Goal: Information Seeking & Learning: Compare options

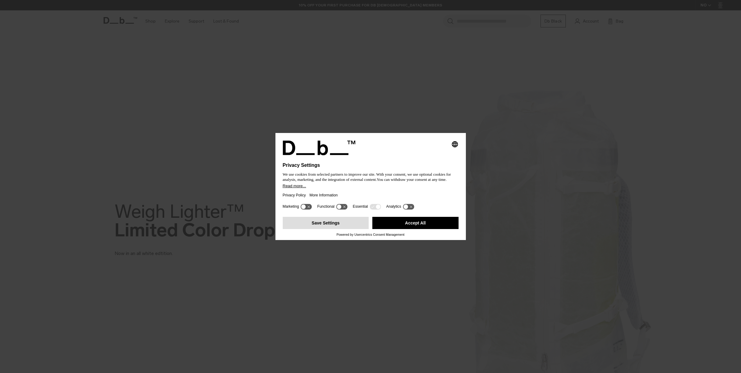
click at [344, 225] on button "Save Settings" at bounding box center [326, 223] width 86 height 12
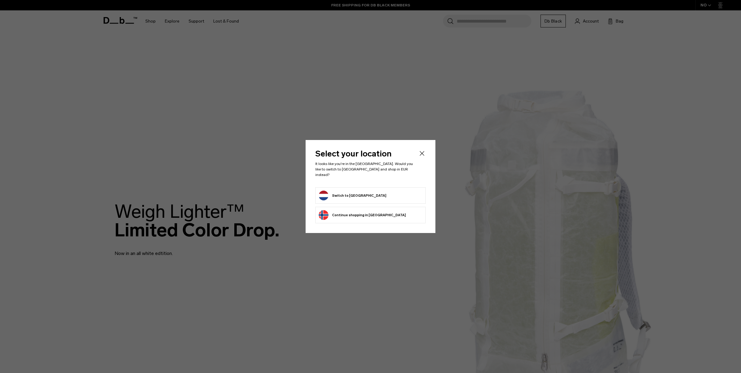
click at [371, 192] on form "Switch to Netherlands" at bounding box center [371, 196] width 104 height 10
click at [381, 191] on form "Switch to Netherlands" at bounding box center [371, 196] width 104 height 10
click at [350, 191] on button "Switch to Netherlands" at bounding box center [353, 196] width 68 height 10
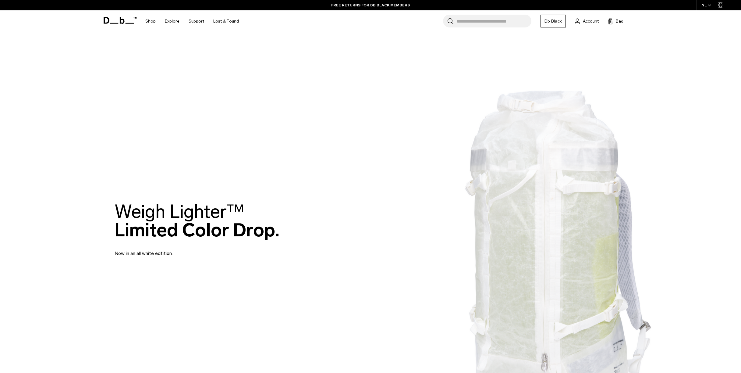
click at [245, 221] on h2 "Weigh Lighter™  Limited Color Drop." at bounding box center [197, 220] width 165 height 37
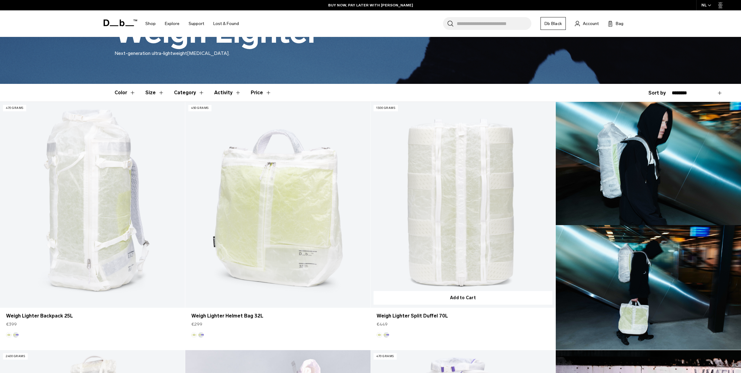
scroll to position [175, 0]
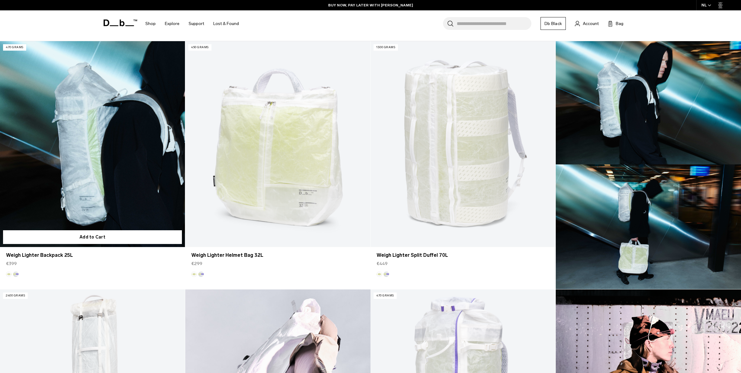
click at [79, 159] on link "Weigh Lighter Backpack 25L" at bounding box center [92, 143] width 185 height 205
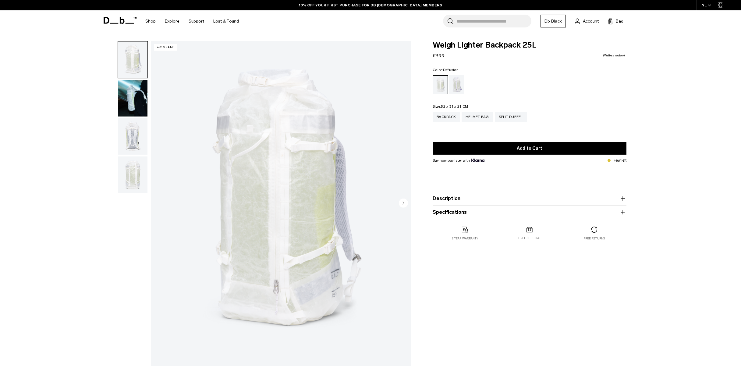
click at [130, 97] on img "button" at bounding box center [133, 98] width 30 height 37
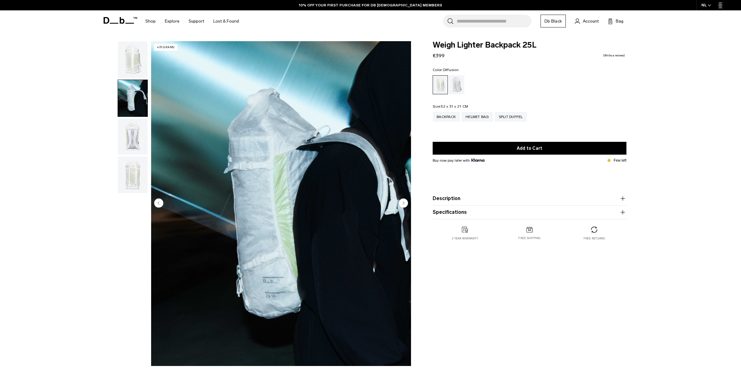
click at [126, 132] on img "button" at bounding box center [133, 136] width 30 height 37
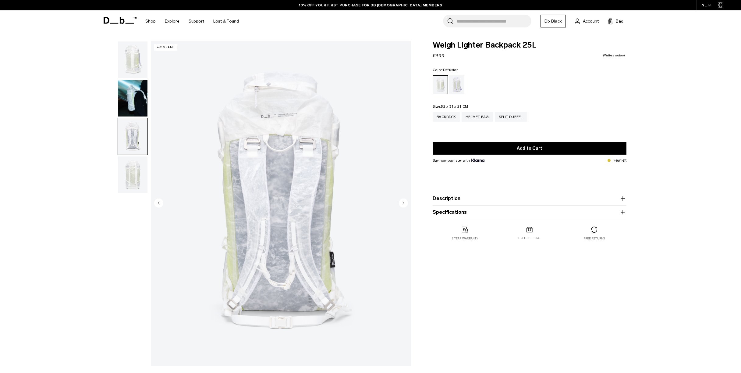
click at [129, 169] on img "button" at bounding box center [133, 174] width 30 height 37
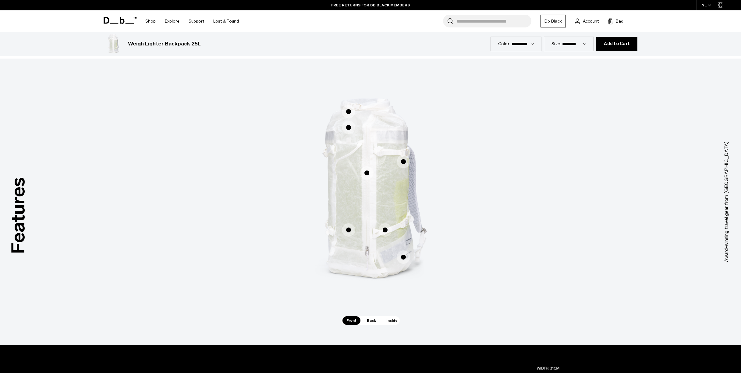
scroll to position [351, 0]
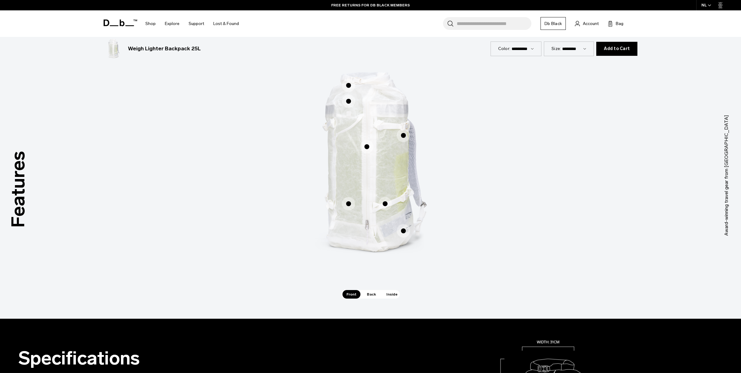
click at [348, 85] on span "1 / 3" at bounding box center [348, 85] width 13 height 13
click at [348, 101] on span "1 / 3" at bounding box center [348, 101] width 13 height 13
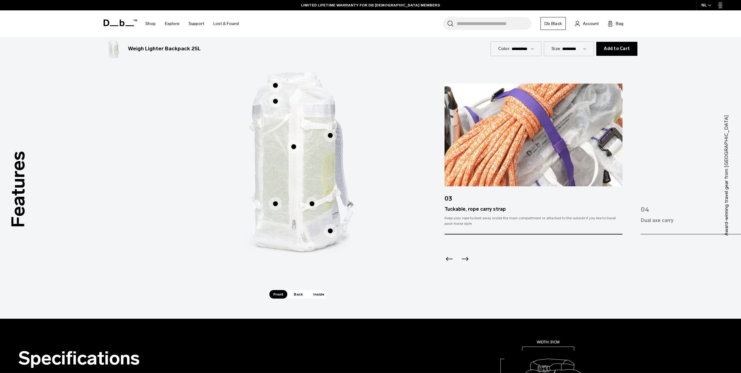
click at [294, 148] on span "1 / 3" at bounding box center [293, 146] width 13 height 13
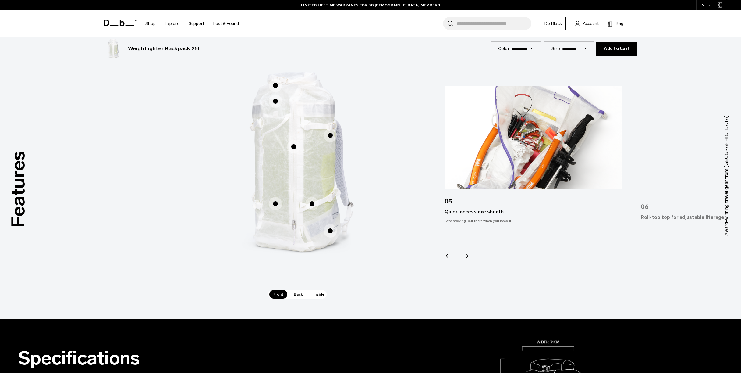
click at [329, 135] on span "1 / 3" at bounding box center [330, 135] width 13 height 13
click at [464, 255] on icon "Next slide" at bounding box center [465, 256] width 10 height 10
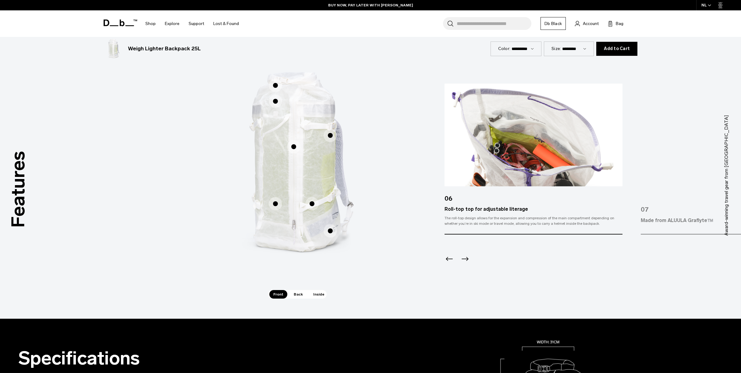
click at [464, 255] on icon "Next slide" at bounding box center [465, 259] width 10 height 10
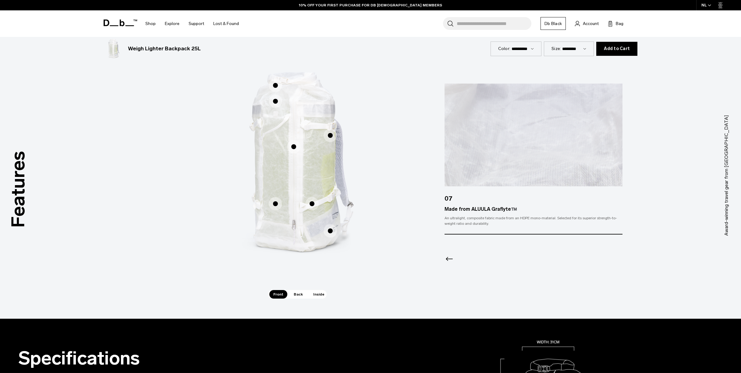
click at [464, 255] on div at bounding box center [534, 250] width 178 height 33
click at [449, 256] on icon "Previous slide" at bounding box center [450, 259] width 10 height 10
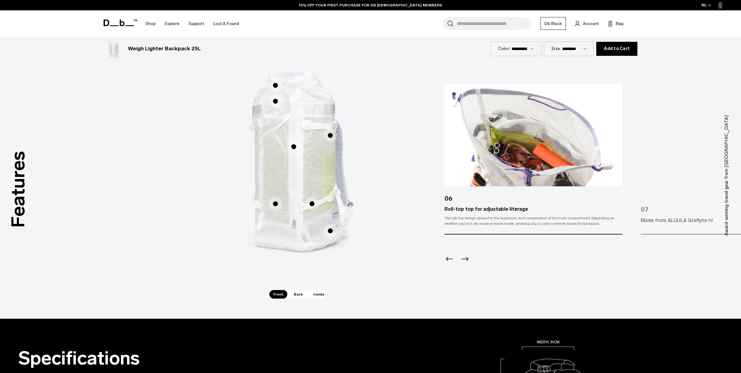
click at [449, 256] on icon "Previous slide" at bounding box center [450, 259] width 10 height 10
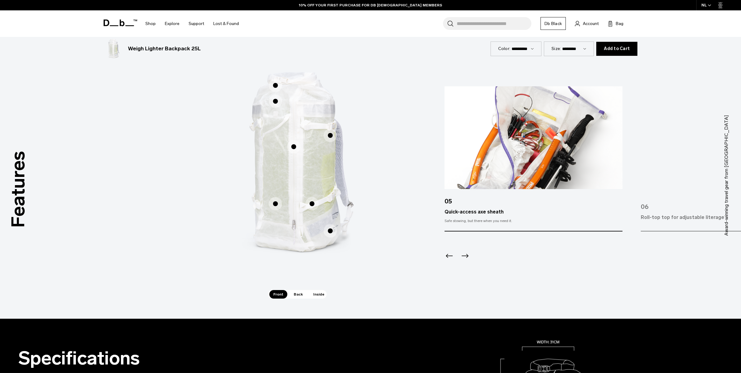
click at [449, 256] on icon "Previous slide" at bounding box center [450, 256] width 10 height 10
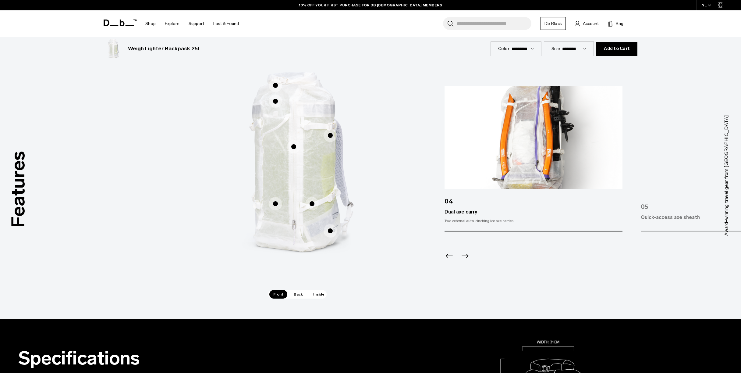
click at [449, 256] on icon "Previous slide" at bounding box center [450, 256] width 10 height 10
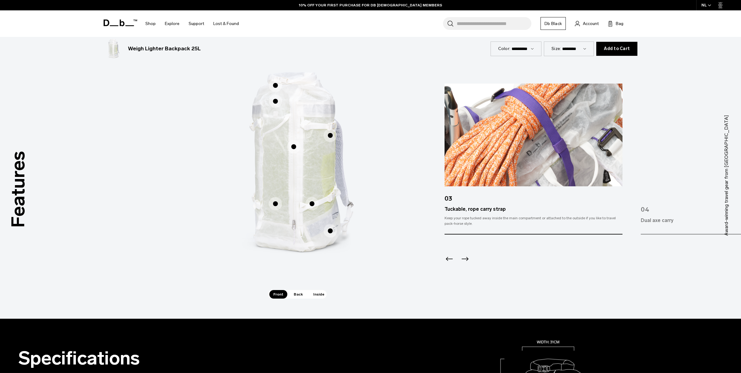
click at [449, 256] on icon "Previous slide" at bounding box center [450, 259] width 10 height 10
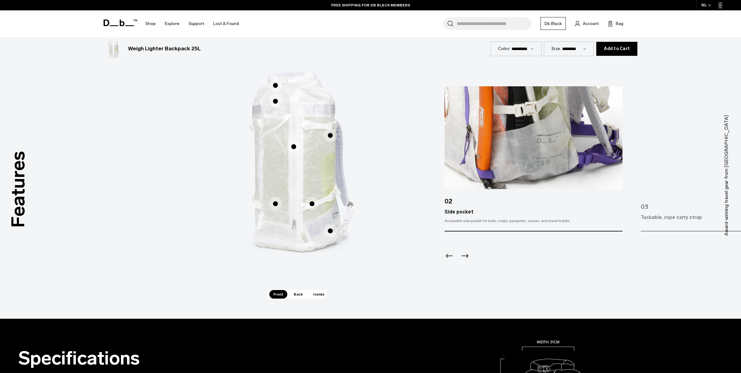
click at [449, 256] on icon "Previous slide" at bounding box center [450, 256] width 10 height 10
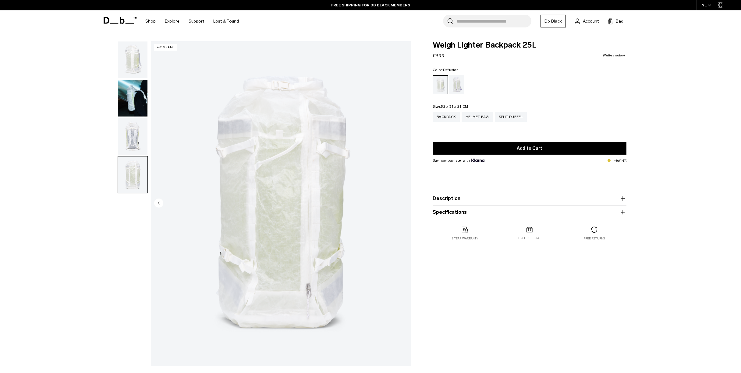
scroll to position [0, 0]
click at [458, 85] on div "Aurora" at bounding box center [457, 84] width 16 height 19
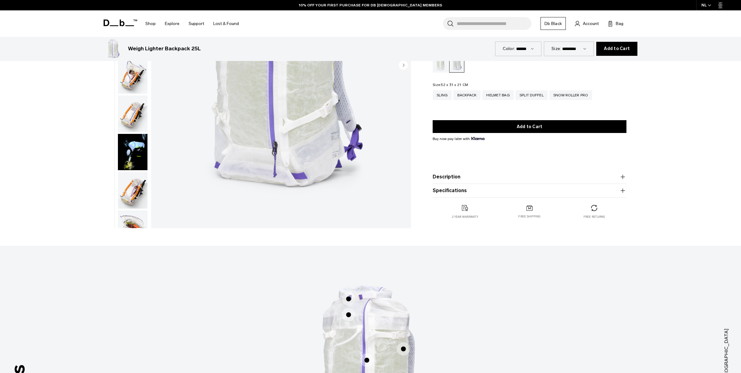
scroll to position [321, 0]
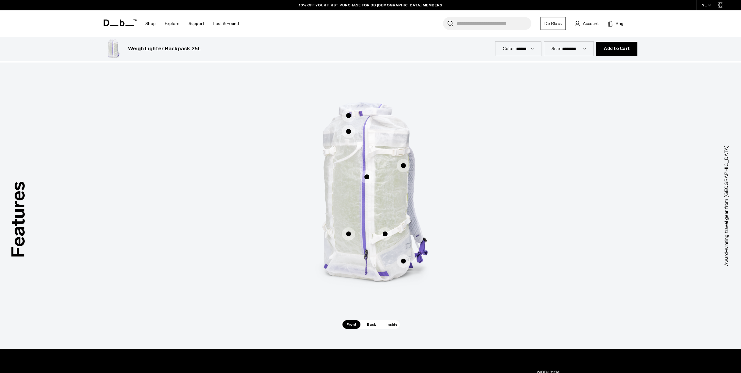
click at [369, 323] on span "Back" at bounding box center [371, 324] width 17 height 9
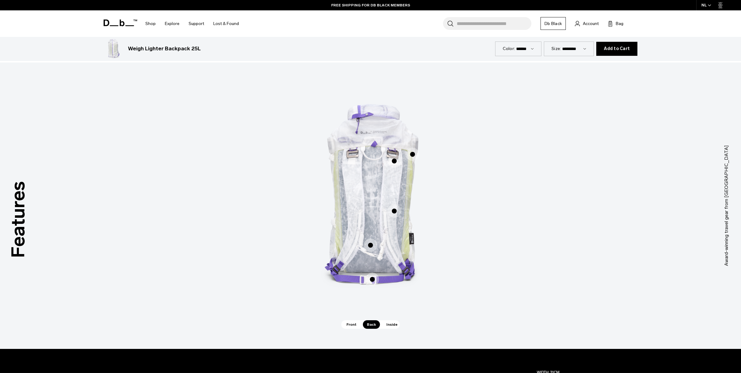
click at [390, 324] on span "Inside" at bounding box center [392, 324] width 19 height 9
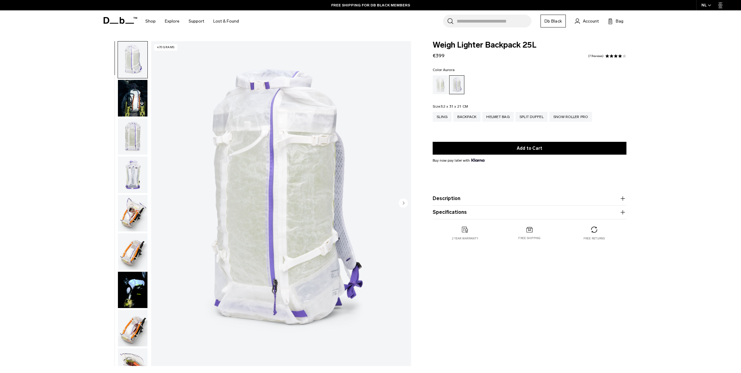
scroll to position [0, 0]
click at [134, 63] on img "button" at bounding box center [133, 59] width 30 height 37
click at [270, 140] on img "1 / 18" at bounding box center [281, 203] width 260 height 325
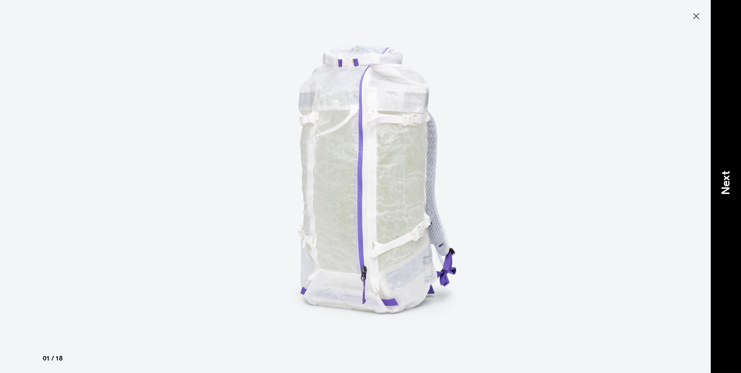
click at [728, 163] on div "Next" at bounding box center [726, 186] width 30 height 373
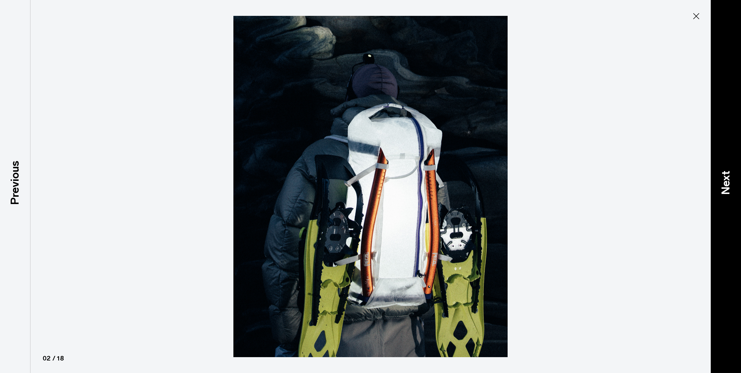
click at [727, 163] on div "Next" at bounding box center [726, 186] width 30 height 373
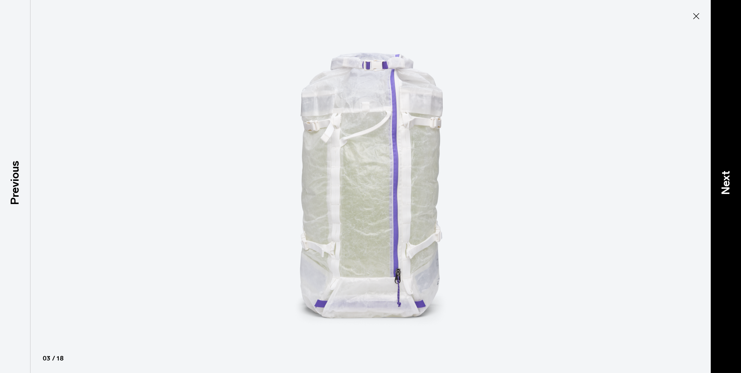
click at [727, 163] on div "Next" at bounding box center [726, 186] width 30 height 373
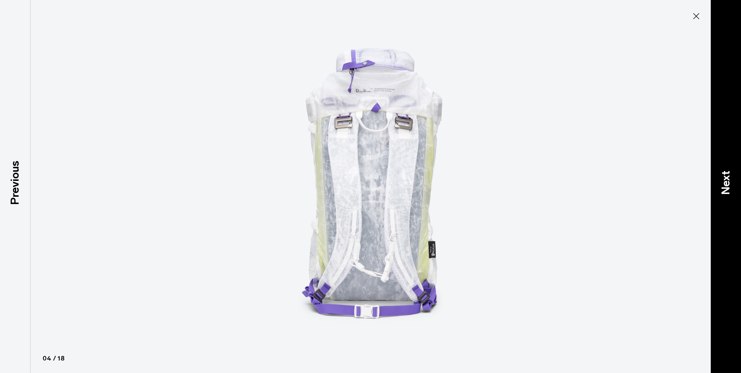
click at [727, 163] on div "Next" at bounding box center [726, 186] width 30 height 373
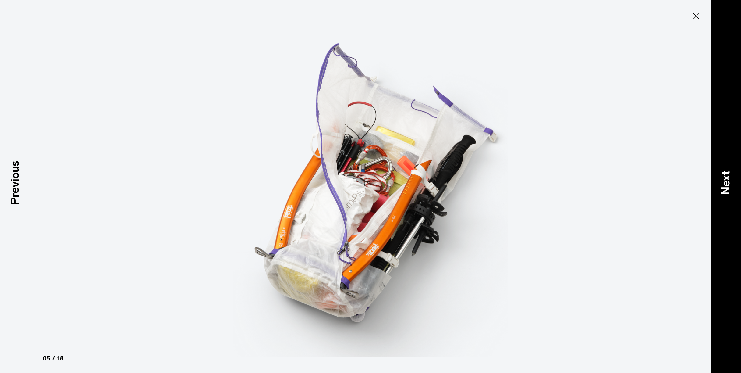
click at [727, 163] on div "Next" at bounding box center [726, 186] width 30 height 373
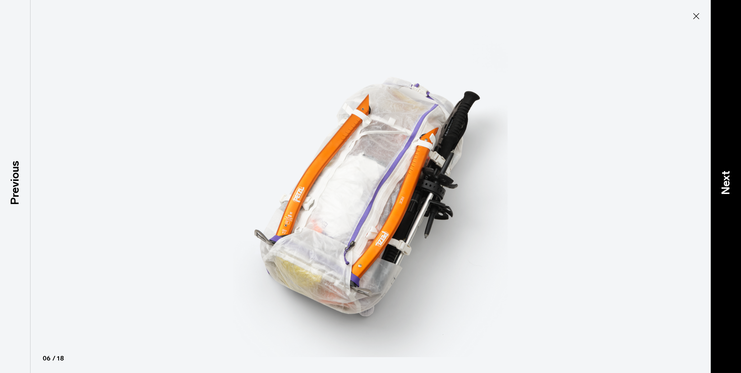
click at [727, 163] on div "Next" at bounding box center [726, 186] width 30 height 373
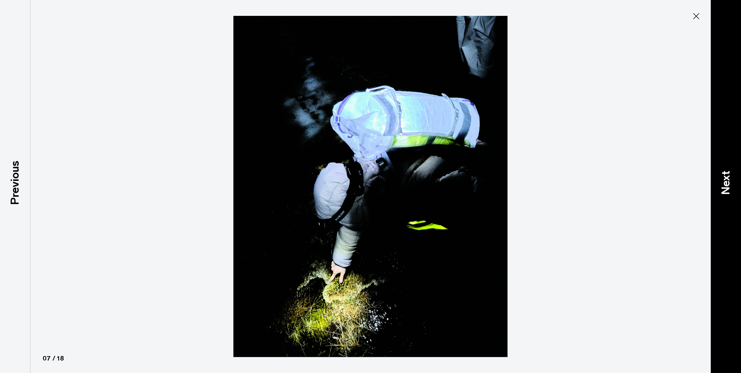
click at [727, 163] on div "Next" at bounding box center [726, 186] width 30 height 373
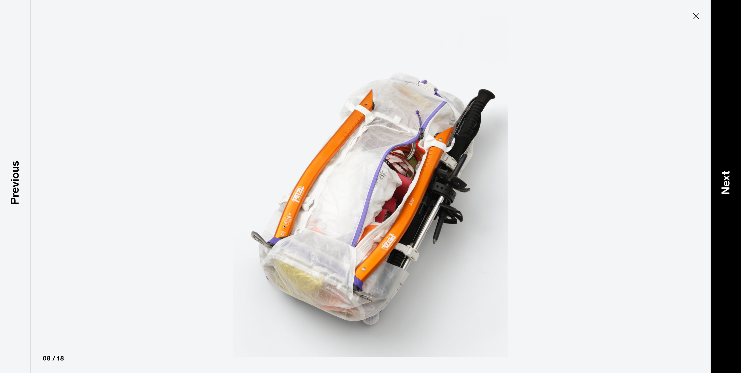
click at [727, 163] on div "Next" at bounding box center [726, 186] width 30 height 373
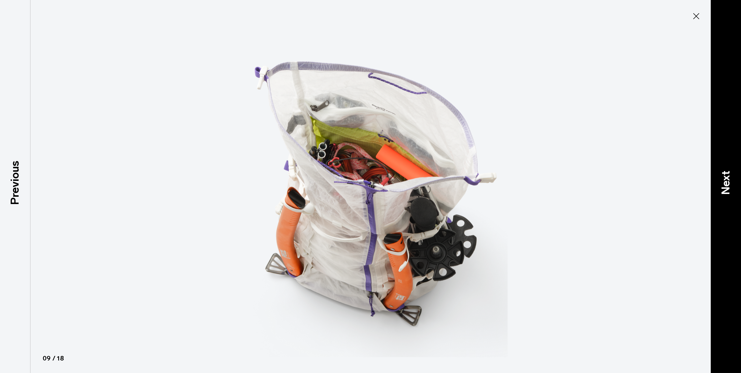
click at [727, 163] on div "Next" at bounding box center [726, 186] width 30 height 373
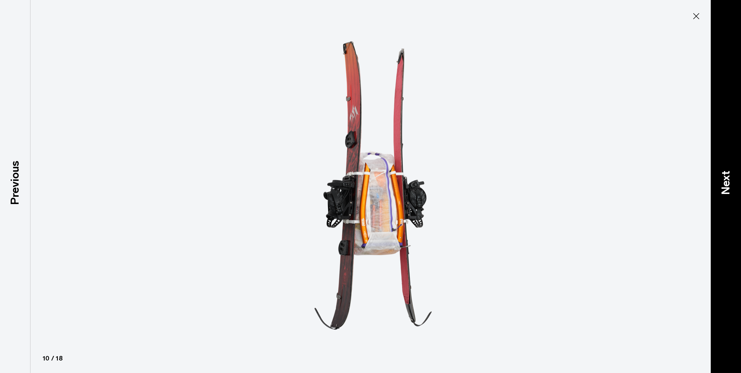
click at [727, 163] on div "Next" at bounding box center [726, 186] width 30 height 373
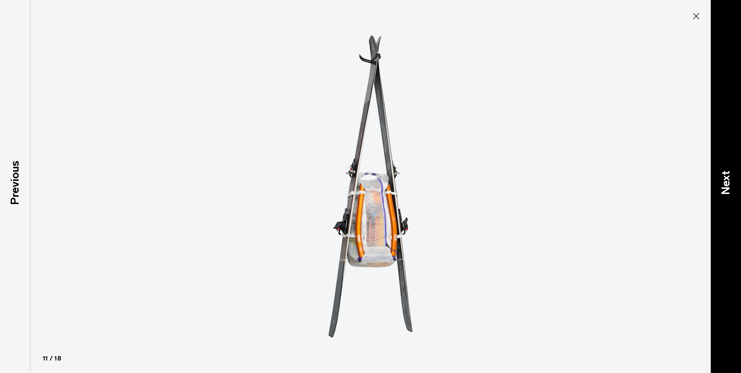
click at [727, 163] on div "Next" at bounding box center [726, 186] width 30 height 373
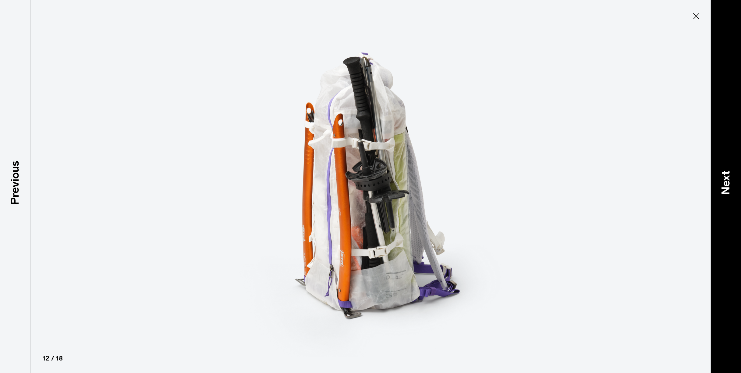
click at [727, 163] on div "Next" at bounding box center [726, 186] width 30 height 373
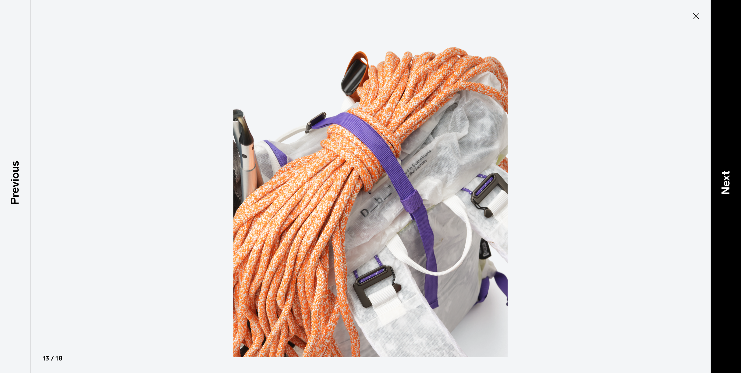
click at [727, 163] on div "Next" at bounding box center [726, 186] width 30 height 373
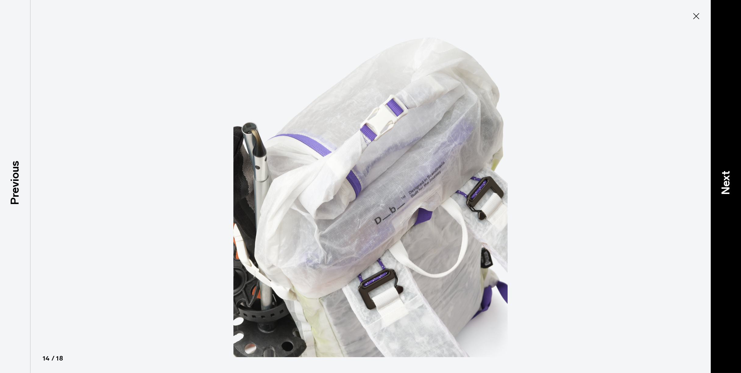
click at [727, 163] on div "Next" at bounding box center [726, 186] width 30 height 373
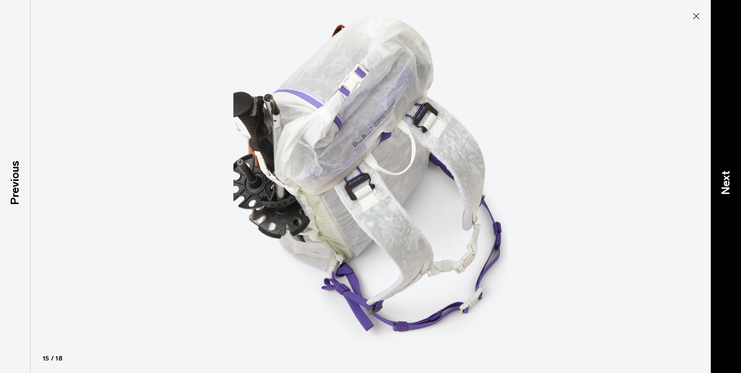
click at [727, 163] on div "Next" at bounding box center [726, 186] width 30 height 373
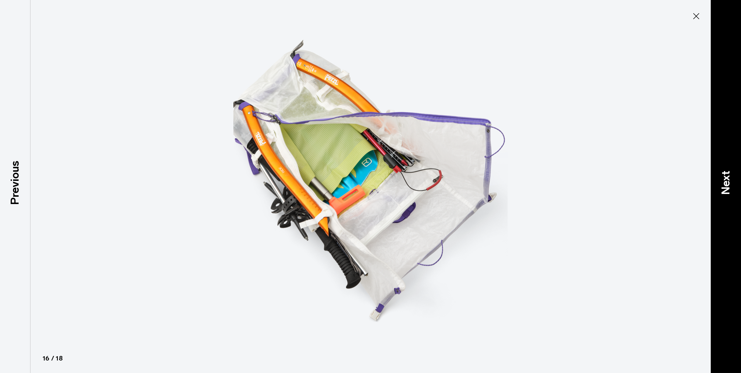
click at [727, 163] on div "Next" at bounding box center [726, 186] width 30 height 373
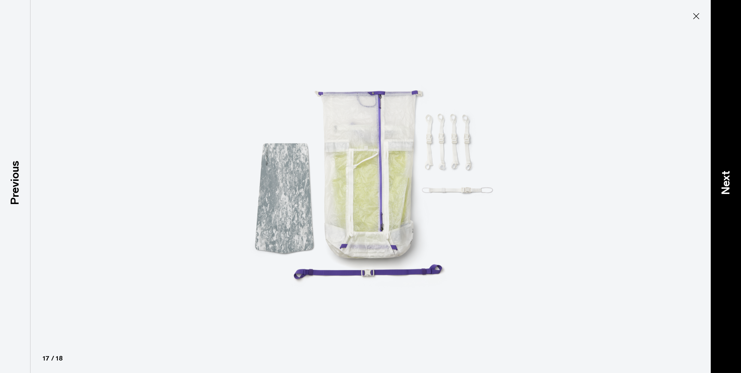
click at [725, 161] on div "Next" at bounding box center [726, 186] width 30 height 373
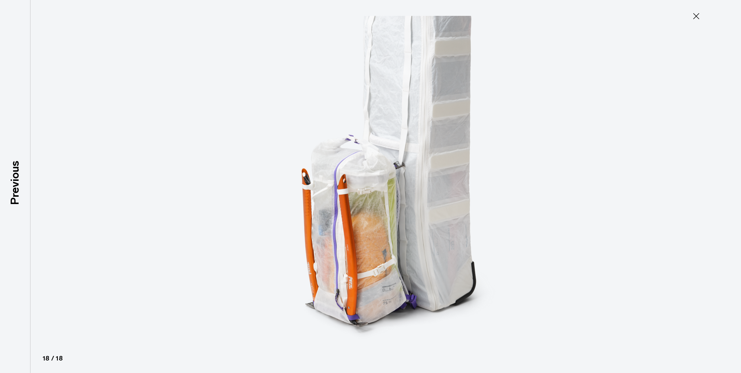
click at [698, 16] on icon at bounding box center [697, 16] width 10 height 10
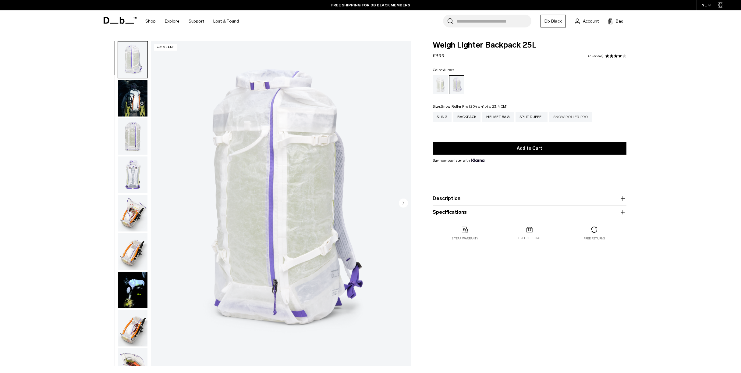
click at [568, 118] on div "Snow Roller Pro" at bounding box center [571, 117] width 43 height 10
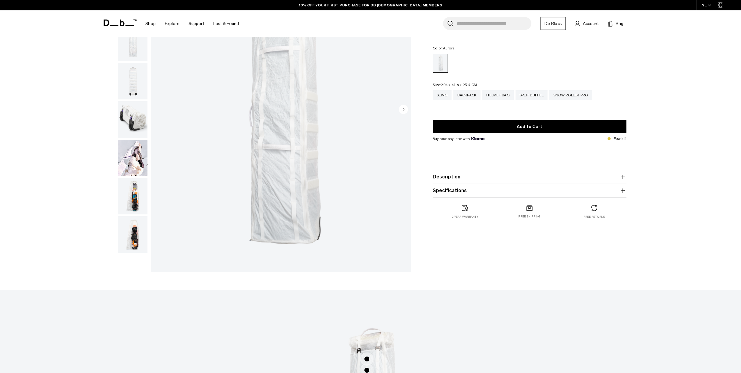
scroll to position [95, 0]
click at [459, 191] on button "Specifications" at bounding box center [530, 190] width 194 height 7
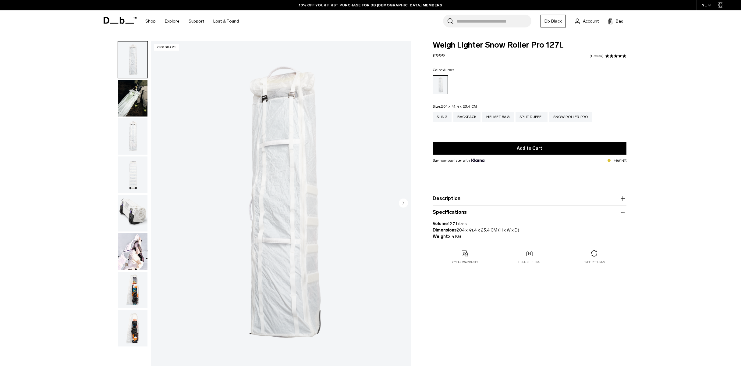
scroll to position [0, 0]
click at [290, 144] on img "1 / 8" at bounding box center [281, 203] width 260 height 325
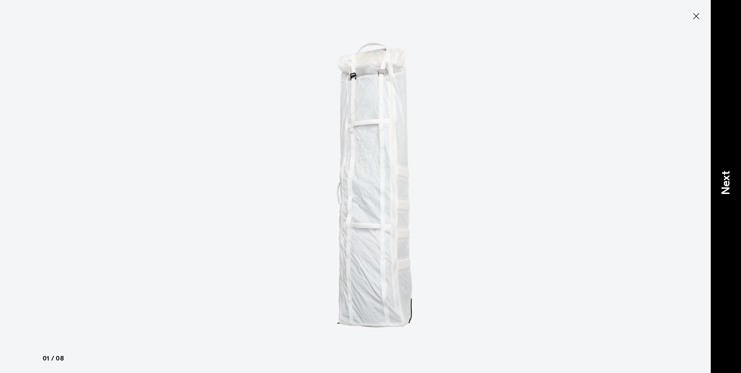
click at [723, 185] on p "Next" at bounding box center [726, 183] width 16 height 24
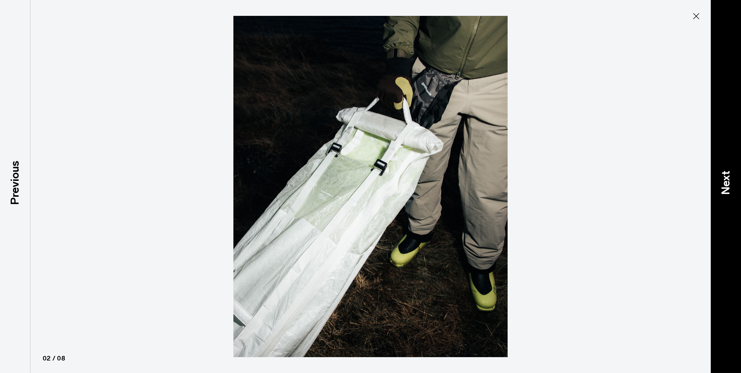
click at [723, 185] on p "Next" at bounding box center [726, 183] width 16 height 24
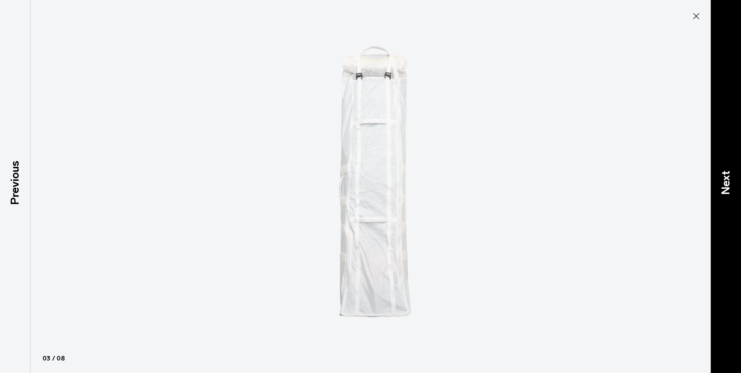
click at [723, 185] on p "Next" at bounding box center [726, 183] width 16 height 24
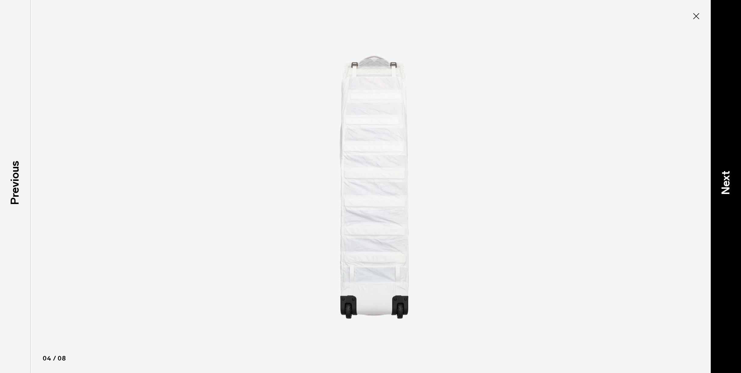
click at [723, 185] on p "Next" at bounding box center [726, 183] width 16 height 24
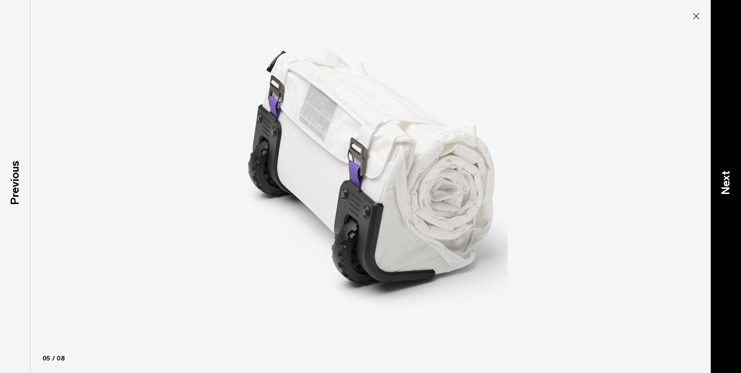
click at [723, 185] on p "Next" at bounding box center [726, 183] width 16 height 24
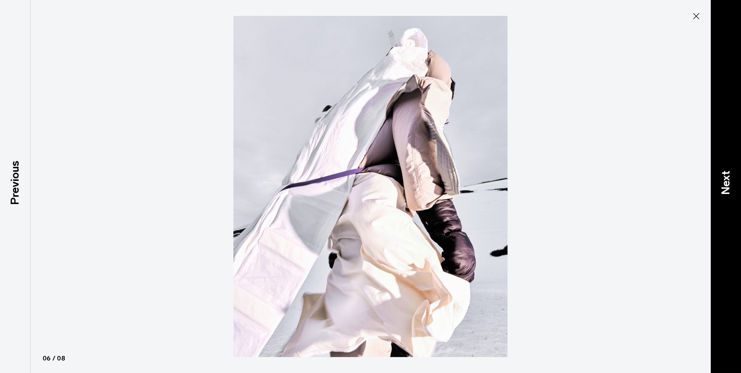
click at [723, 185] on p "Next" at bounding box center [726, 183] width 16 height 24
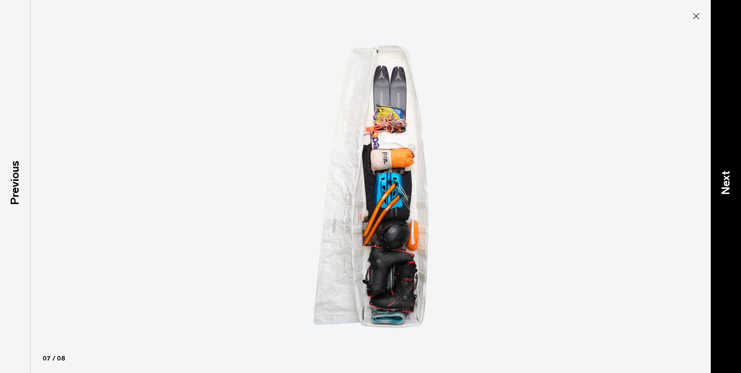
click at [723, 185] on p "Next" at bounding box center [726, 183] width 16 height 24
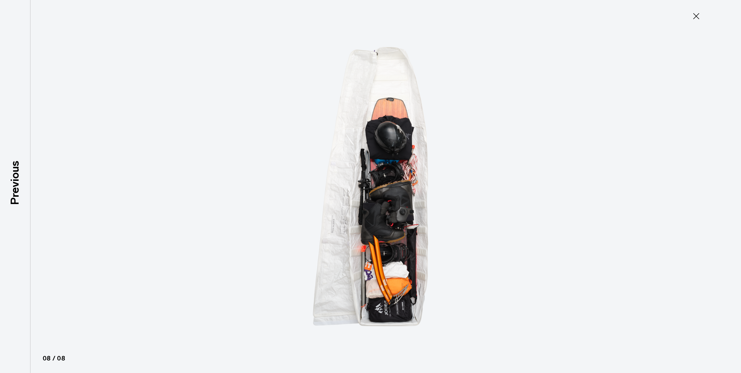
click at [723, 185] on div at bounding box center [370, 186] width 741 height 373
click at [700, 15] on icon at bounding box center [697, 16] width 10 height 10
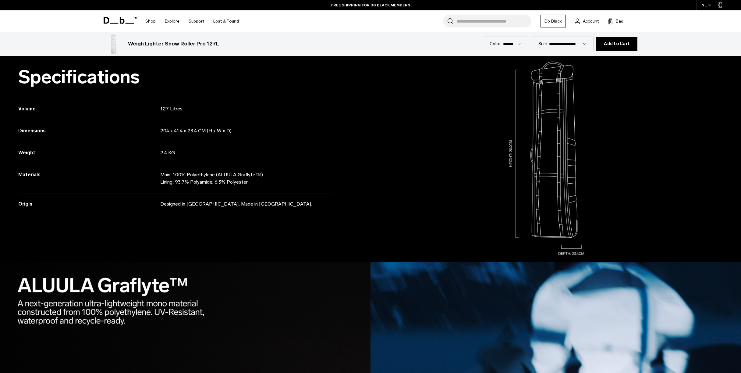
scroll to position [633, 0]
drag, startPoint x: 216, startPoint y: 175, endPoint x: 253, endPoint y: 174, distance: 36.6
click at [253, 174] on p "Main: 100% Polyethylene (ALUULA Graflyte™️) Lining: 93.7% Polyamide, 6.3% Polye…" at bounding box center [239, 178] width 158 height 15
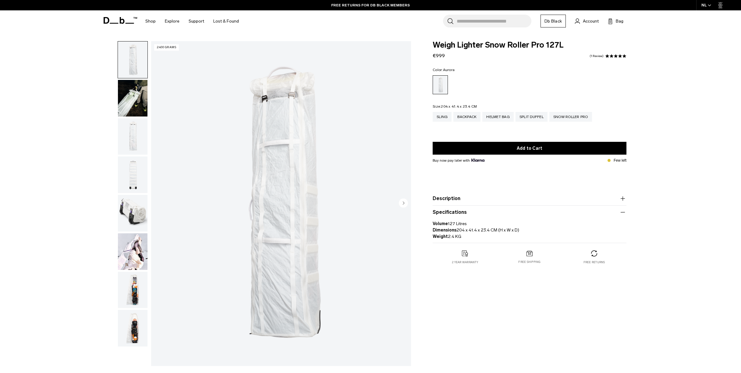
scroll to position [0, 0]
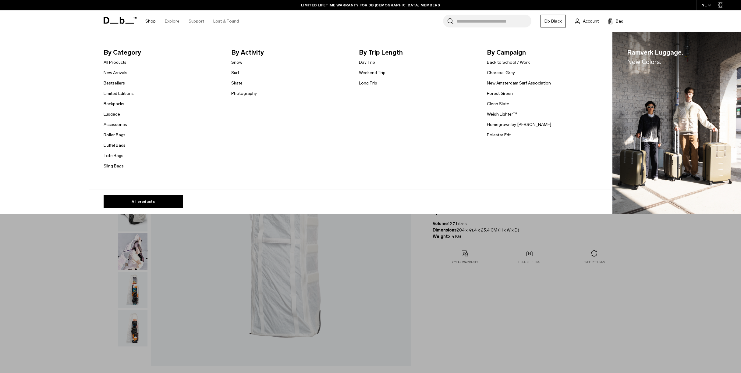
click at [114, 135] on link "Roller Bags" at bounding box center [115, 135] width 22 height 6
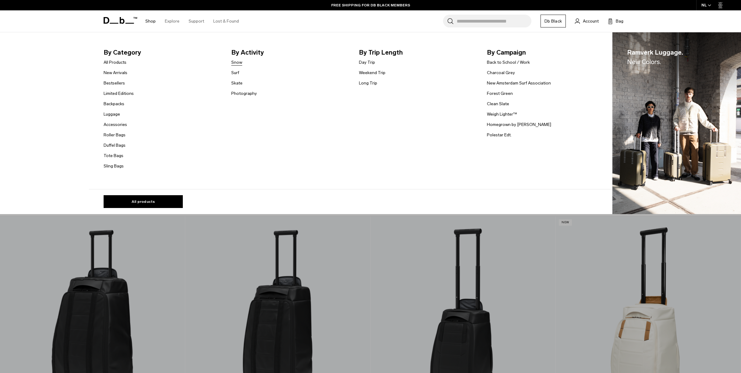
click at [237, 62] on link "Snow" at bounding box center [236, 62] width 11 height 6
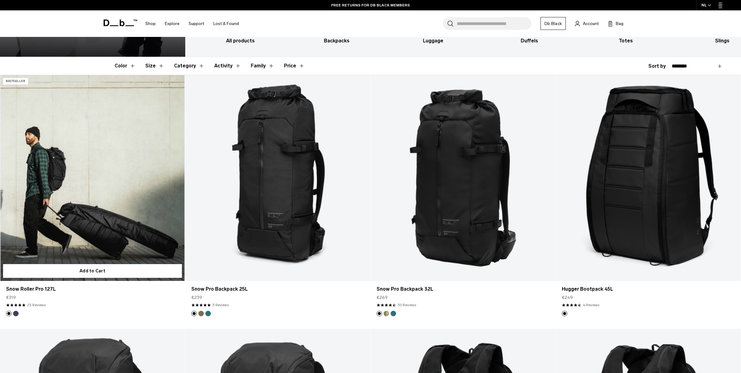
scroll to position [139, 0]
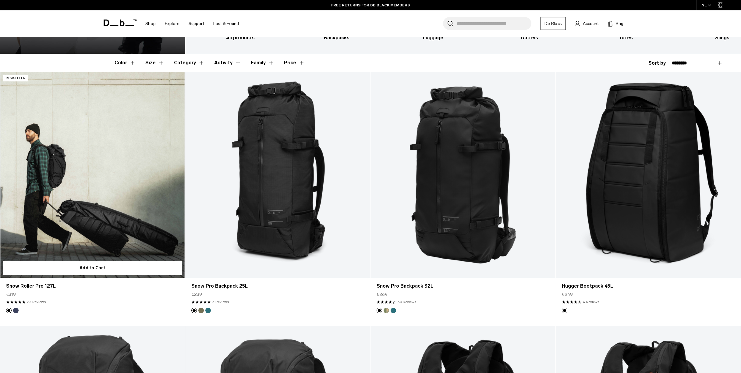
click at [107, 183] on link "Snow Roller Pro 127L" at bounding box center [92, 174] width 185 height 205
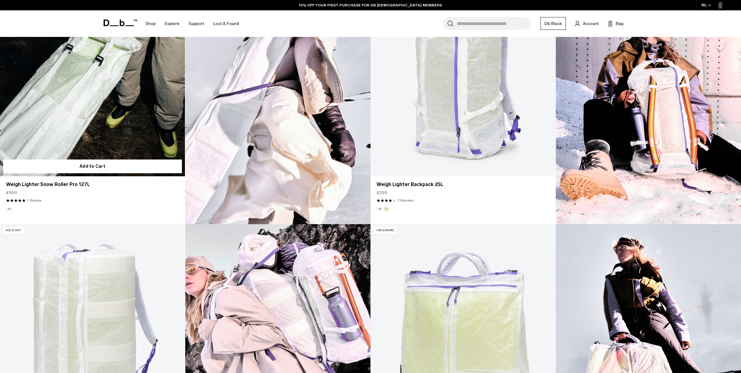
click at [110, 134] on link "Weigh Lighter Snow Roller Pro 127L" at bounding box center [92, 73] width 185 height 205
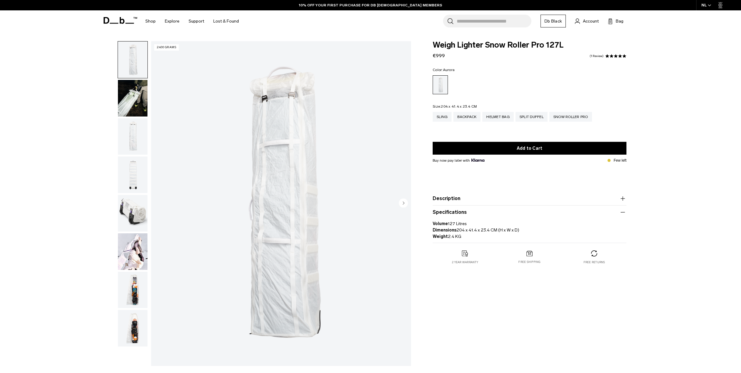
click at [119, 23] on icon at bounding box center [121, 20] width 34 height 7
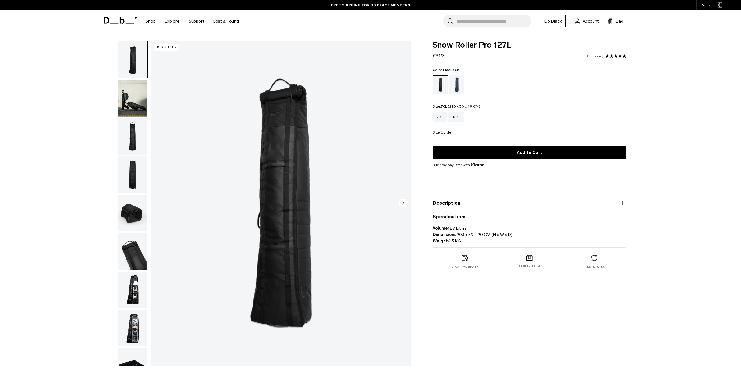
click at [440, 116] on div "70L" at bounding box center [440, 117] width 14 height 10
click at [245, 171] on img "1 / 10" at bounding box center [281, 203] width 260 height 325
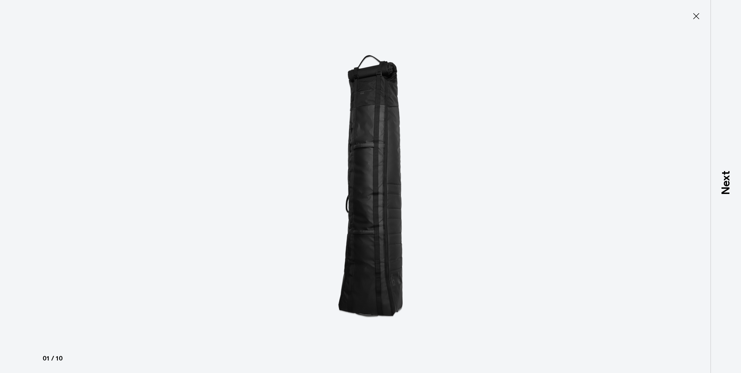
type button "Close"
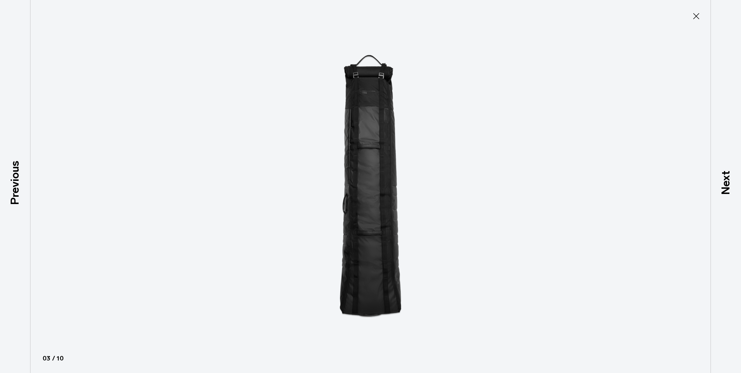
scroll to position [60, 0]
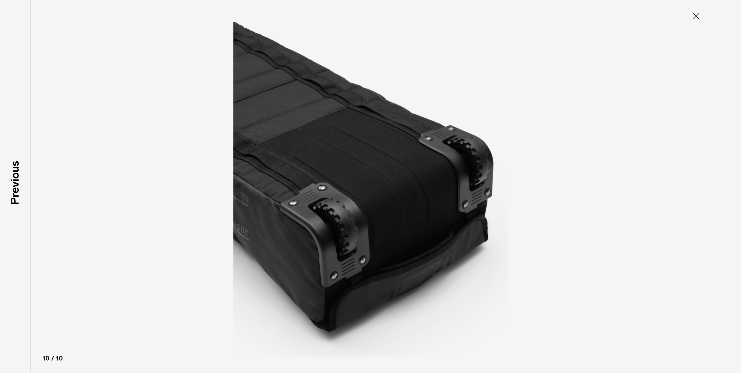
click at [701, 16] on icon at bounding box center [697, 16] width 10 height 10
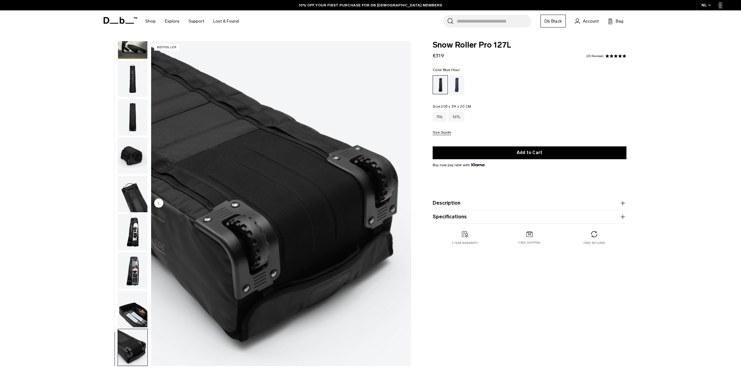
click at [457, 84] on div "Blue Hour" at bounding box center [457, 84] width 16 height 19
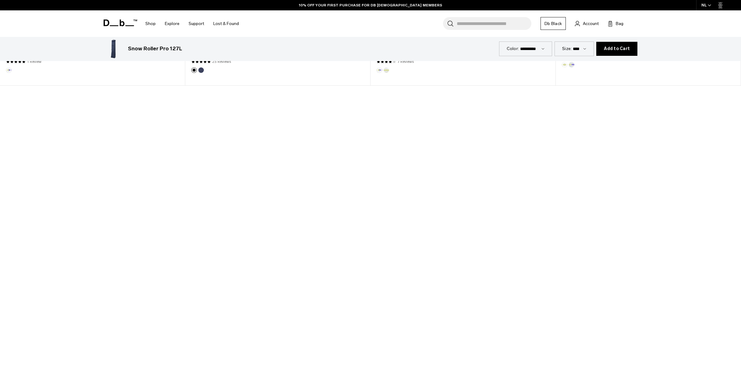
scroll to position [581, 0]
click at [367, 304] on div at bounding box center [370, 300] width 741 height 417
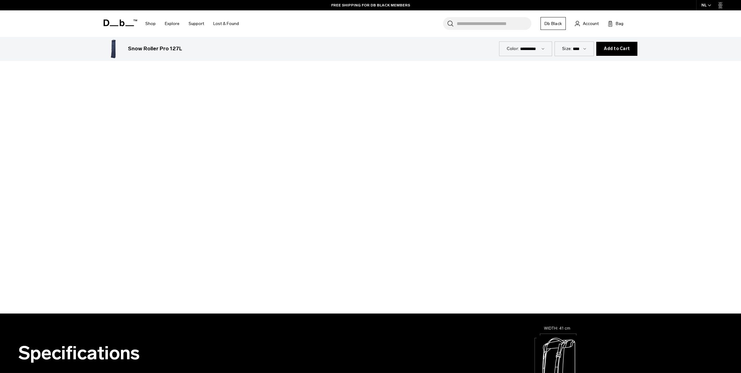
scroll to position [778, 0]
